Goal: Information Seeking & Learning: Check status

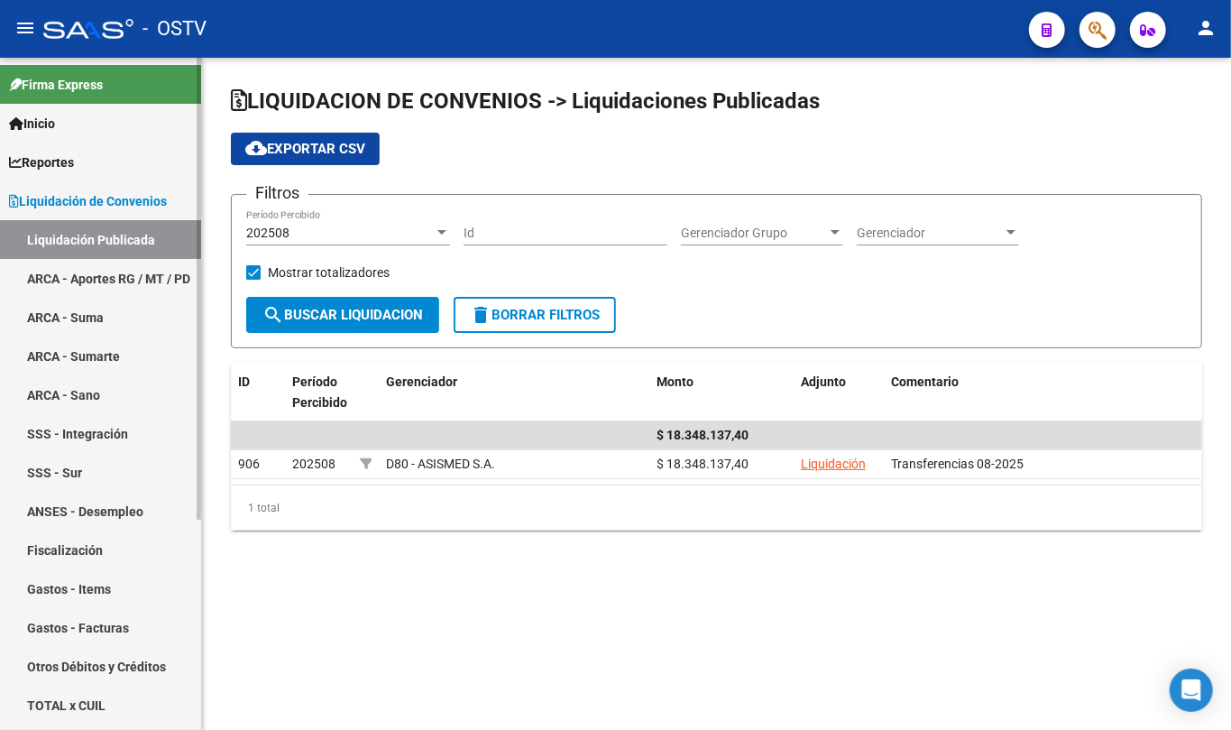
click at [60, 193] on span "Liquidación de Convenios" at bounding box center [88, 201] width 158 height 20
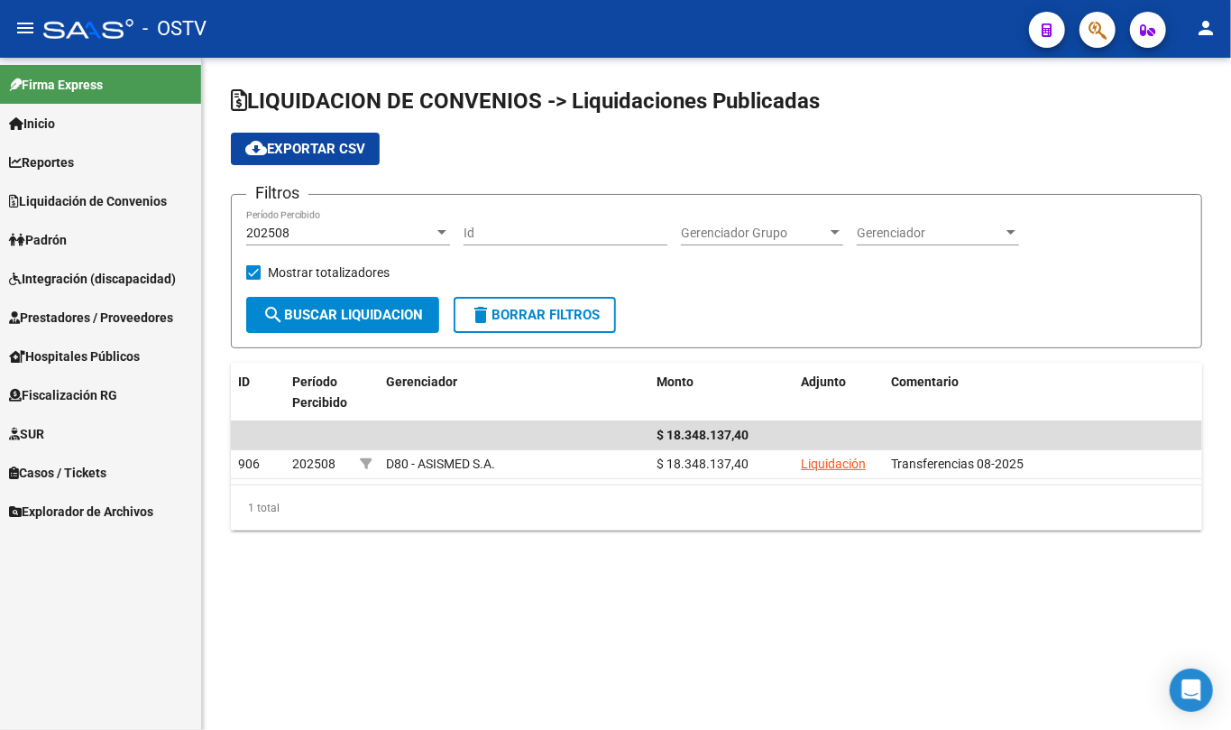
click at [66, 222] on link "Padrón" at bounding box center [100, 239] width 201 height 39
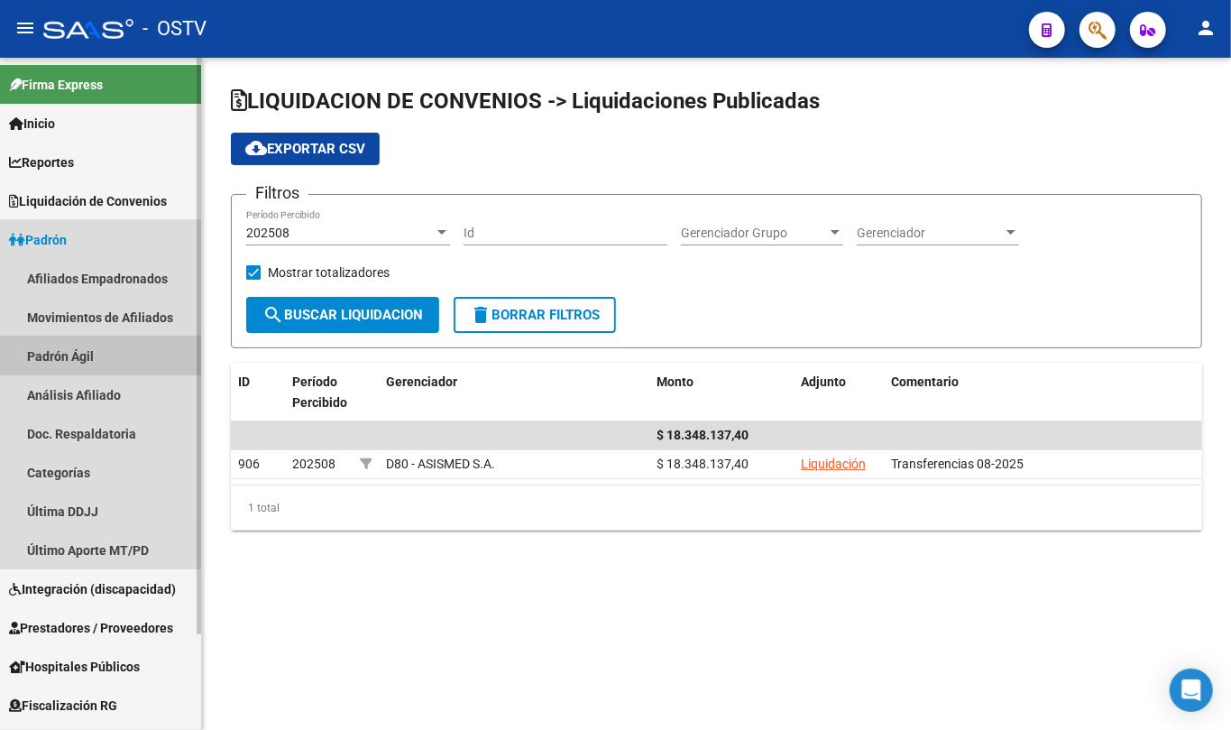
click at [63, 345] on link "Padrón Ágil" at bounding box center [100, 356] width 201 height 39
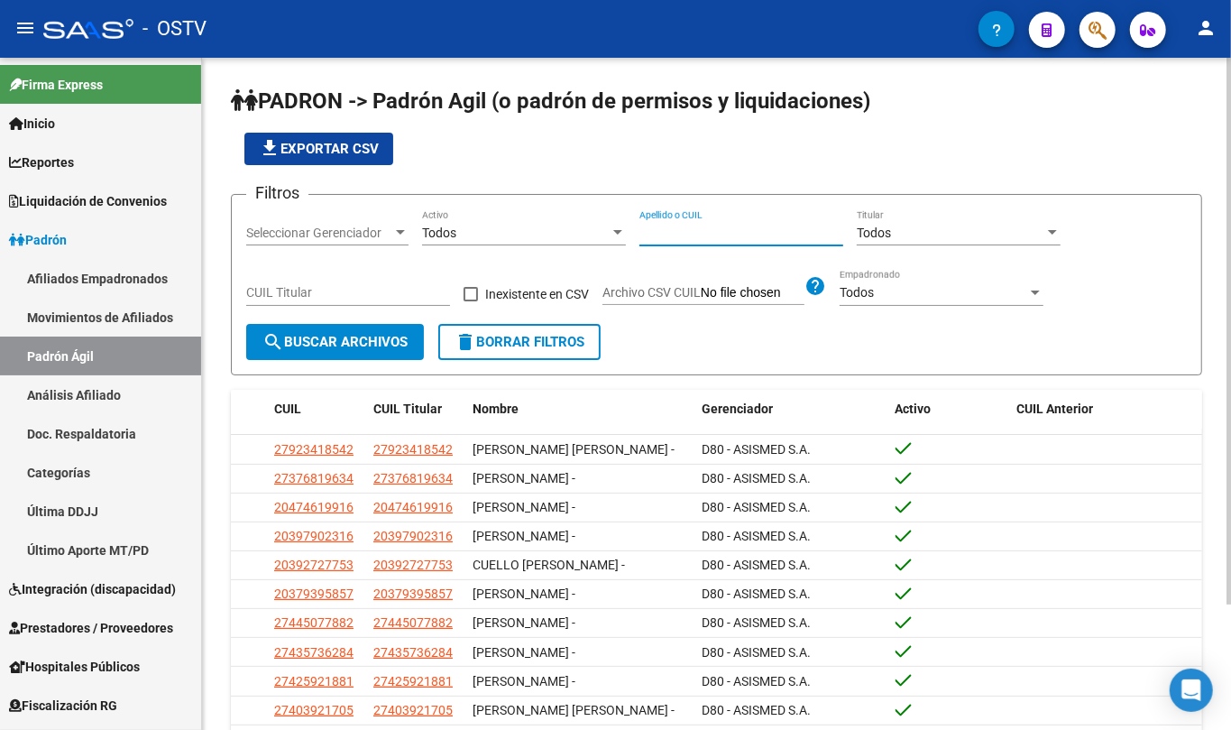
click at [697, 228] on input "Apellido o CUIL" at bounding box center [742, 233] width 204 height 15
paste input "38241853"
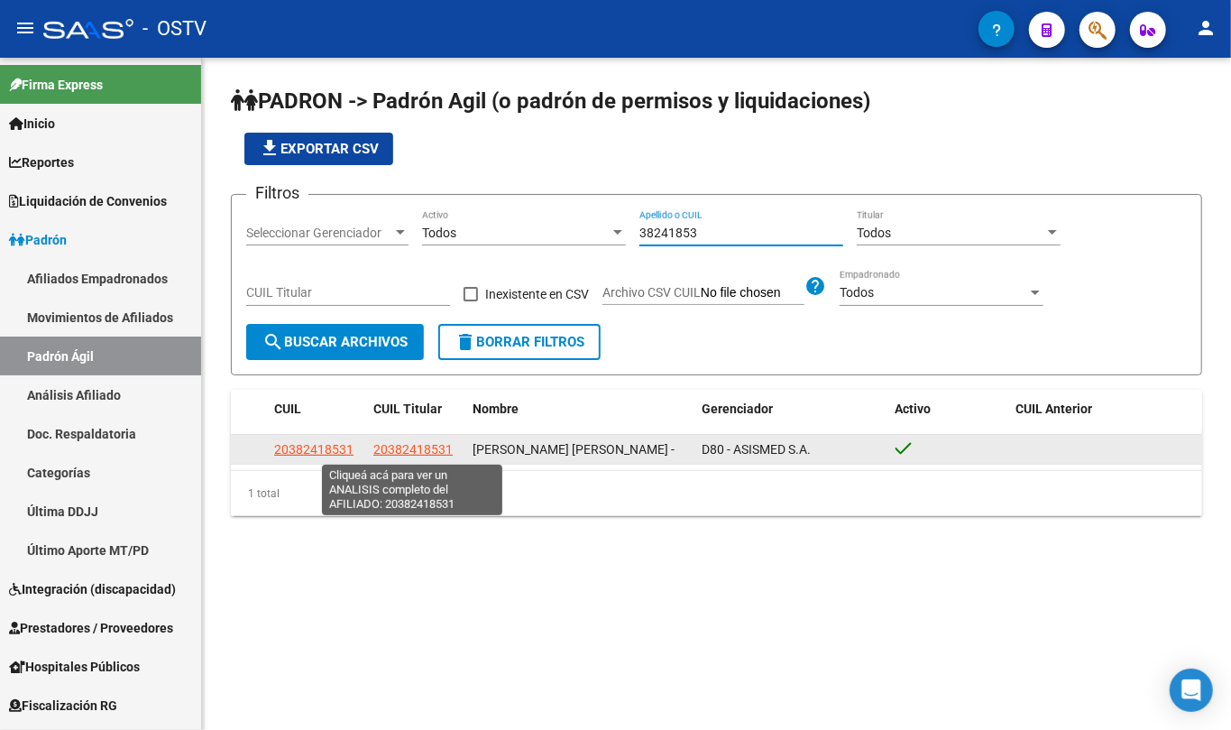
type input "38241853"
click at [423, 444] on span "20382418531" at bounding box center [413, 449] width 79 height 14
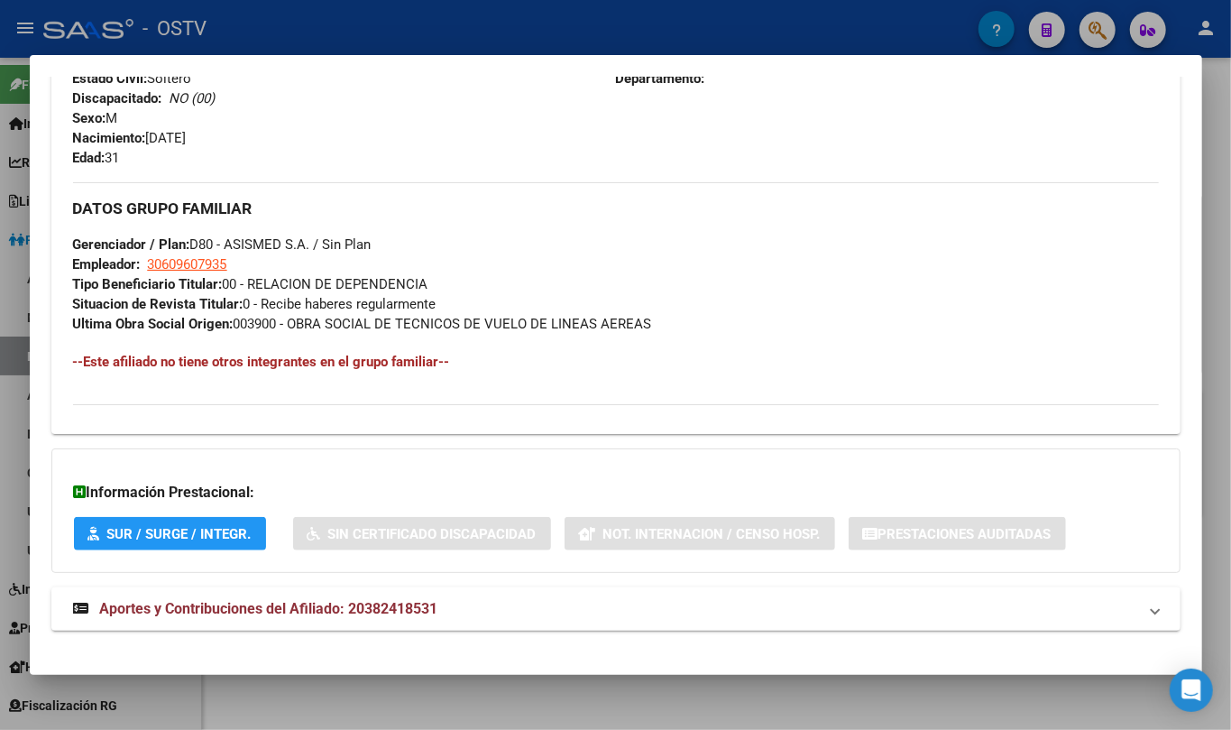
scroll to position [776, 0]
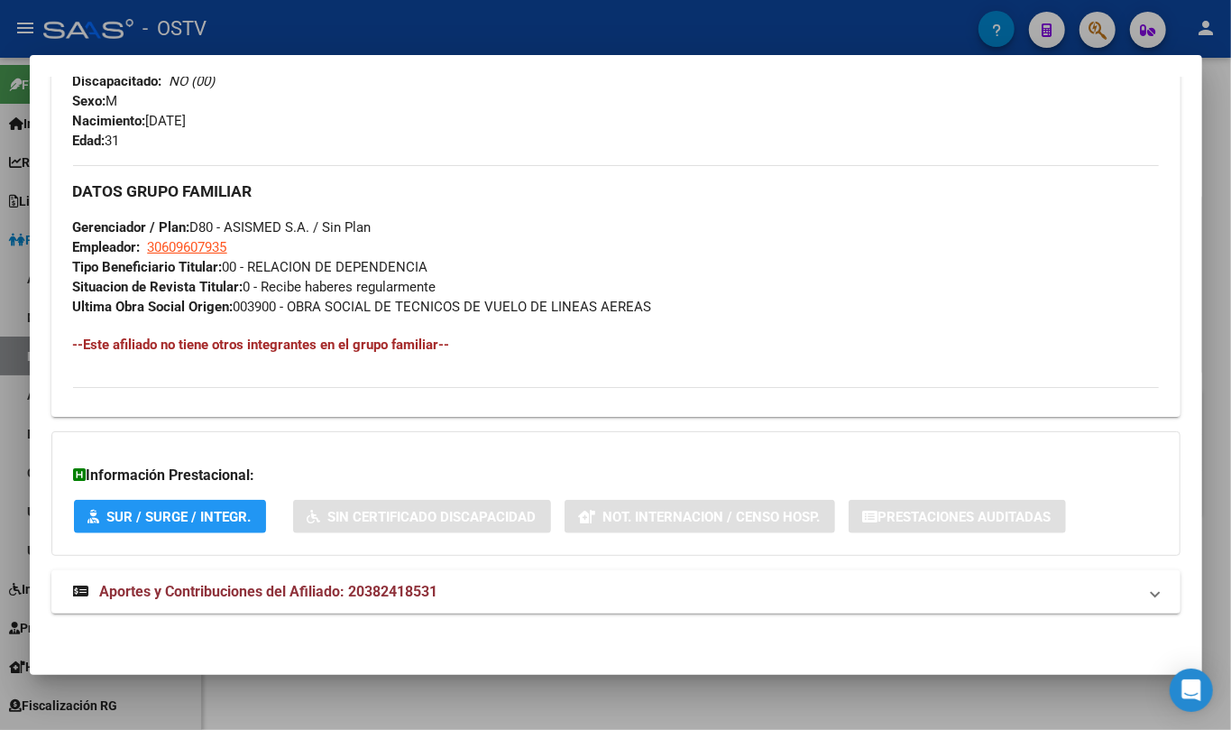
click at [431, 565] on div "DATOS PADRÓN ÁGIL: [PERSON_NAME] [PERSON_NAME] - | ACTIVO | AFILIADO TITULAR Da…" at bounding box center [616, 0] width 1130 height 1268
click at [422, 585] on span "Aportes y Contribuciones del Afiliado: 20382418531" at bounding box center [269, 591] width 338 height 17
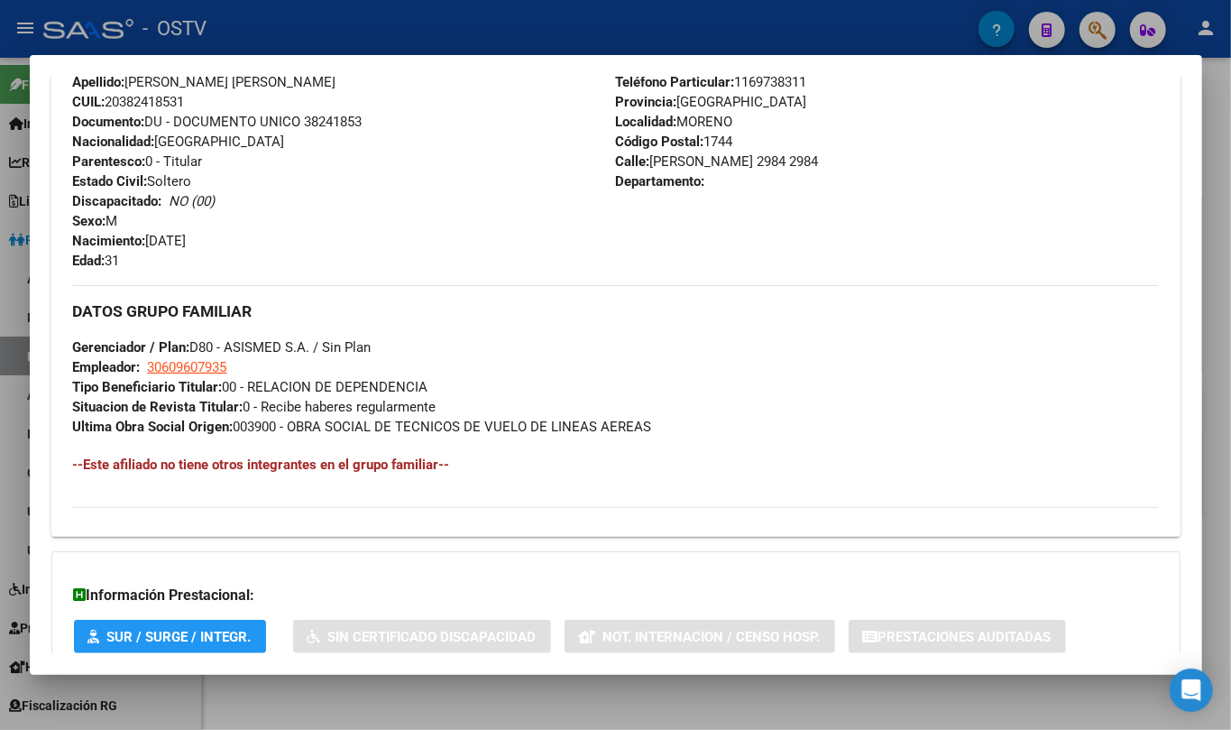
scroll to position [0, 0]
